Goal: Information Seeking & Learning: Learn about a topic

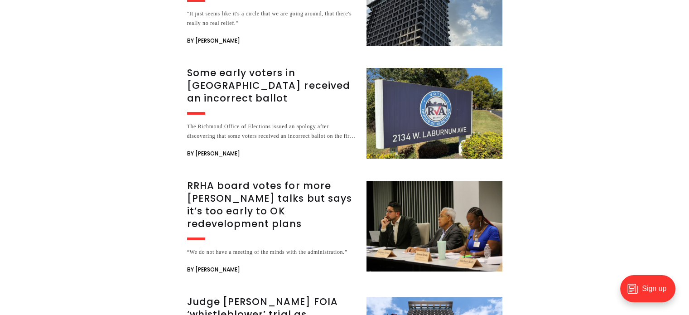
scroll to position [3472, 0]
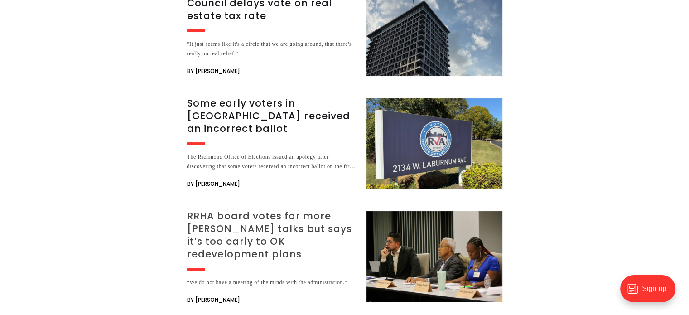
click at [279, 210] on h3 "RRHA board votes for more [PERSON_NAME] talks but says it’s too early to OK red…" at bounding box center [271, 235] width 168 height 51
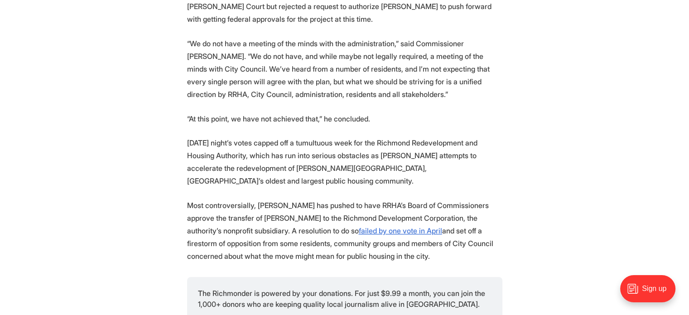
scroll to position [516, 0]
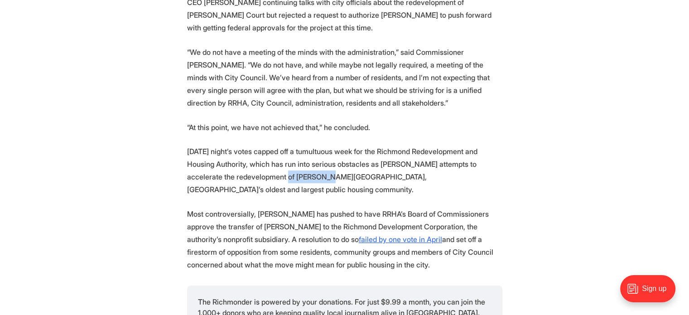
drag, startPoint x: 245, startPoint y: 160, endPoint x: 283, endPoint y: 153, distance: 38.5
click at [283, 153] on p "Wednesday night’s votes capped off a tumultuous week for the Richmond Redevelop…" at bounding box center [344, 170] width 315 height 51
copy p "Gilpin Court"
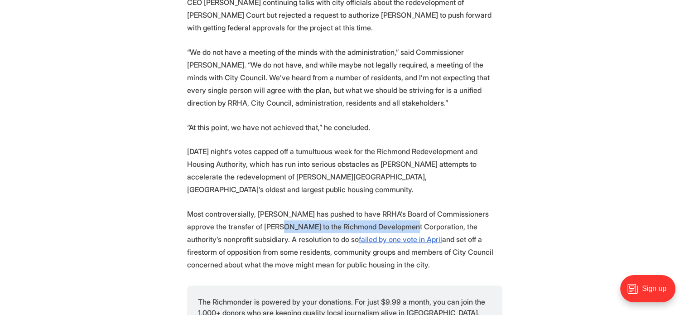
drag, startPoint x: 251, startPoint y: 193, endPoint x: 371, endPoint y: 197, distance: 120.5
click at [377, 207] on p "Most controversially, Nesmith has pushed to have RRHA’s Board of Commissioners …" at bounding box center [344, 238] width 315 height 63
copy p "he Richmond Development Corporation"
click at [248, 207] on p "Most controversially, Nesmith has pushed to have RRHA’s Board of Commissioners …" at bounding box center [344, 238] width 315 height 63
drag, startPoint x: 248, startPoint y: 191, endPoint x: 379, endPoint y: 192, distance: 130.8
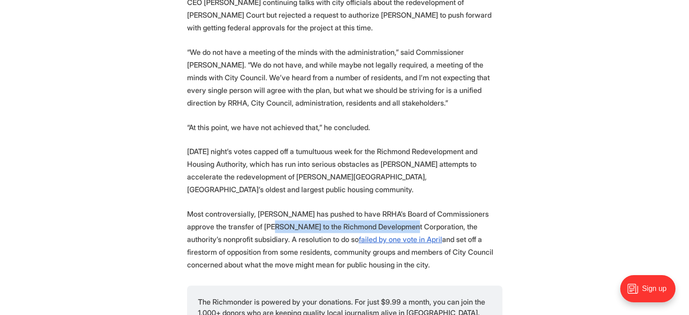
click at [379, 207] on p "Most controversially, Nesmith has pushed to have RRHA’s Board of Commissioners …" at bounding box center [344, 238] width 315 height 63
copy p "the Richmond Development Corporation"
